Goal: Entertainment & Leisure: Browse casually

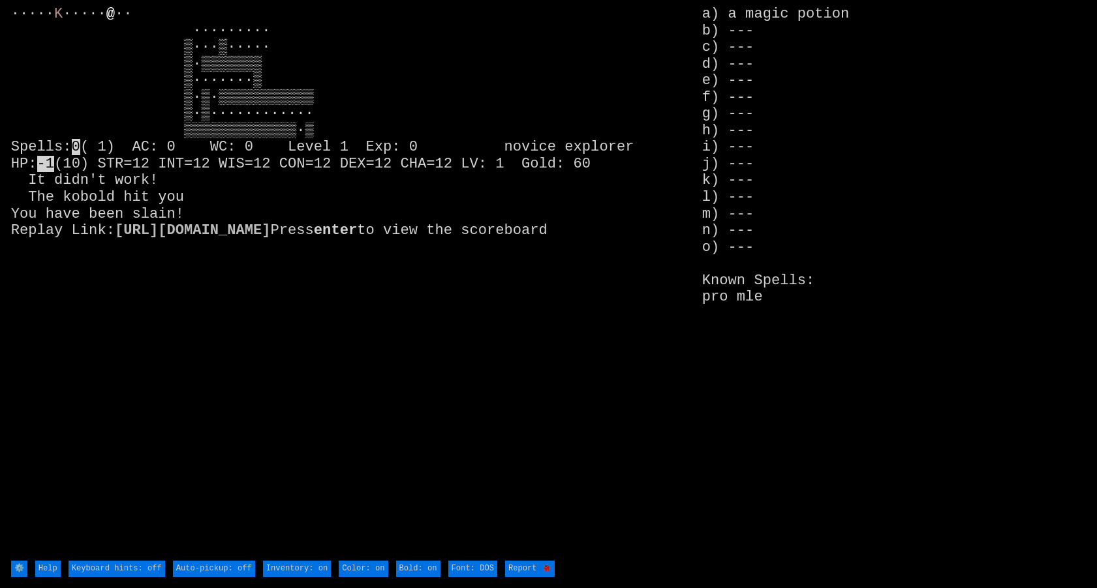
click at [747, 21] on stats "a) a magic potion b) --- c) --- d) --- e) --- f) --- g) --- h) --- i) --- j) --…" at bounding box center [894, 282] width 384 height 553
